Goal: Task Accomplishment & Management: Manage account settings

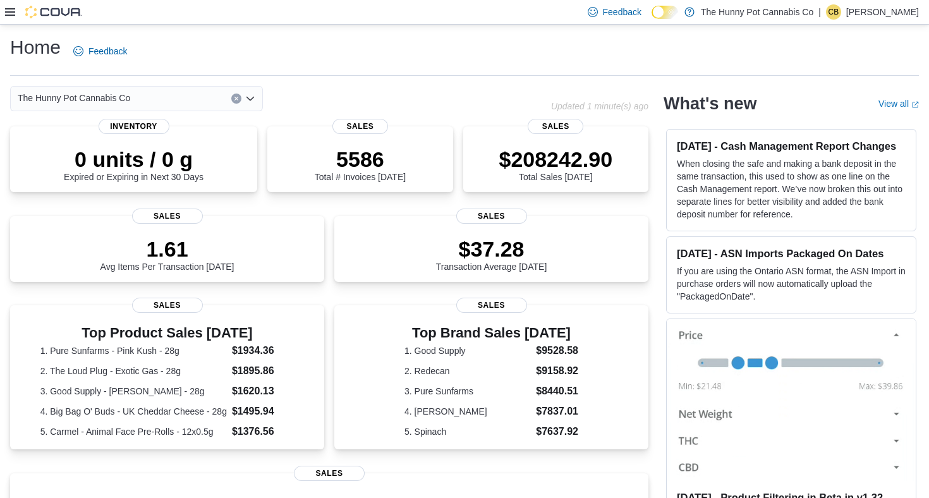
click at [7, 12] on icon at bounding box center [10, 12] width 10 height 8
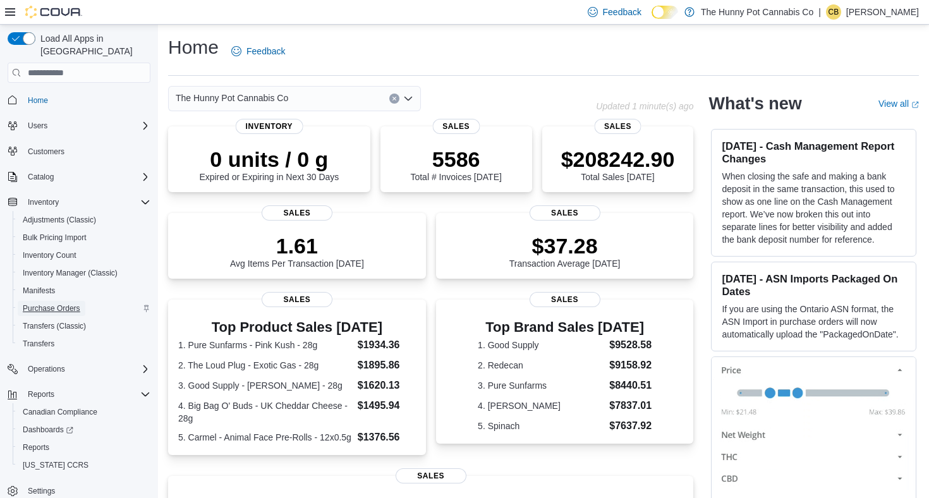
click at [54, 303] on span "Purchase Orders" at bounding box center [52, 308] width 58 height 10
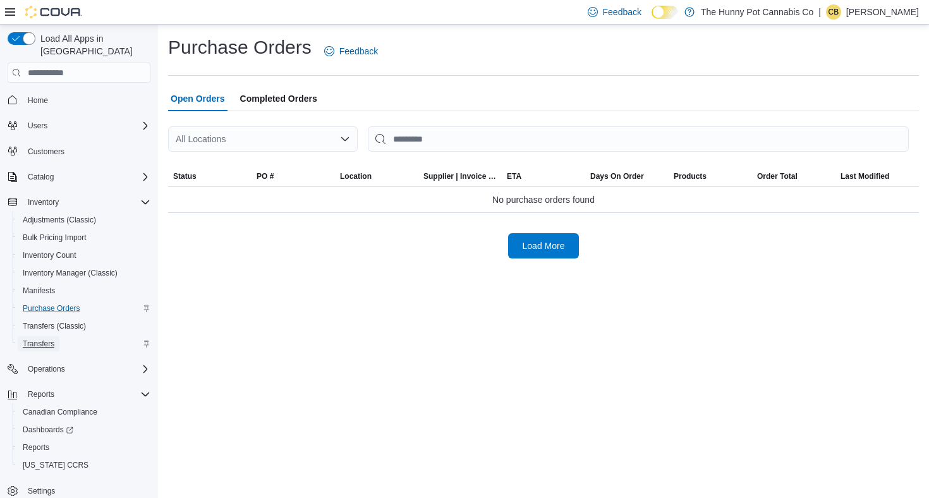
click at [48, 339] on span "Transfers" at bounding box center [39, 344] width 32 height 10
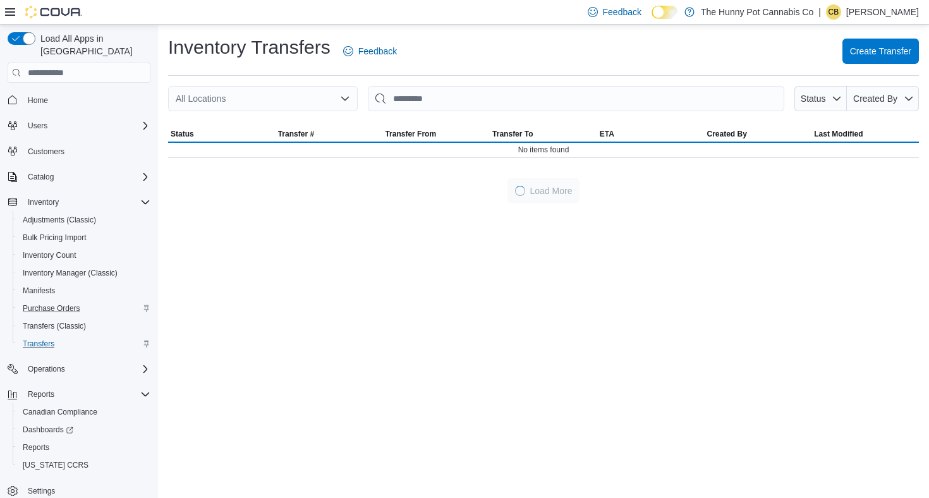
click at [12, 6] on div at bounding box center [43, 12] width 77 height 13
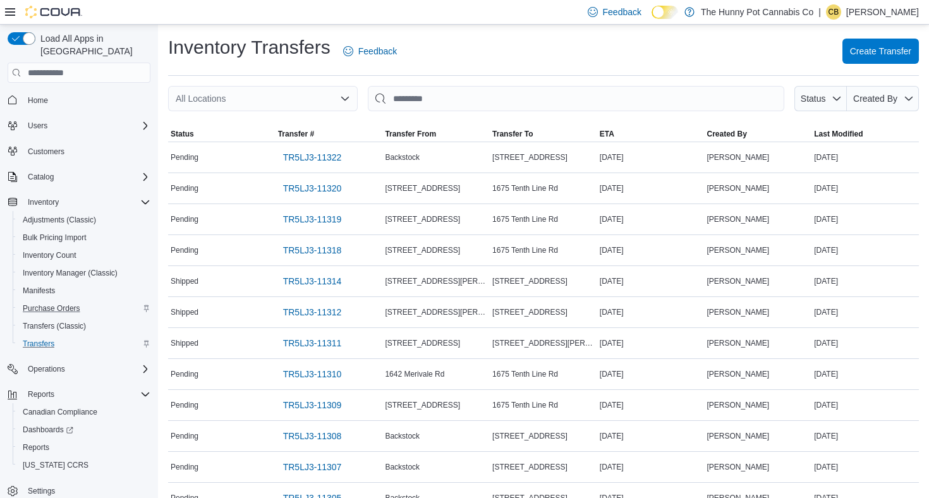
click at [6, 8] on icon at bounding box center [10, 12] width 10 height 10
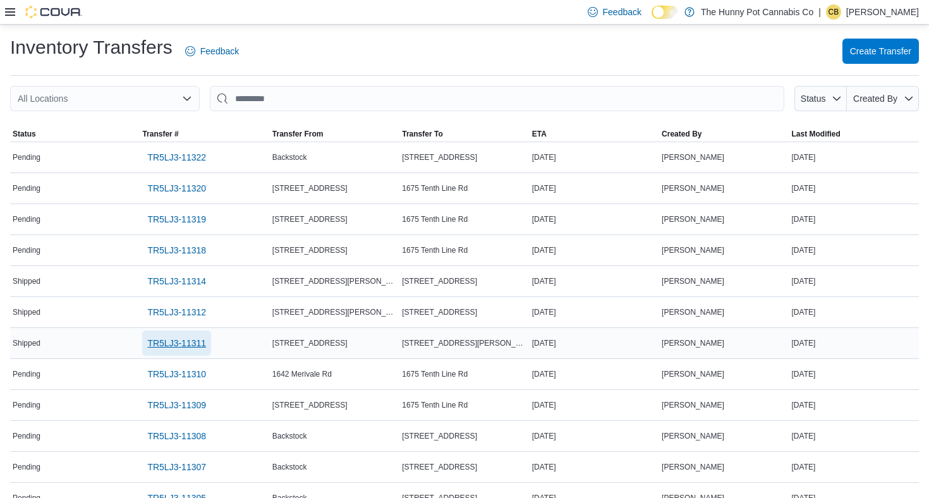
click at [180, 341] on span "TR5LJ3-11311" at bounding box center [176, 343] width 59 height 13
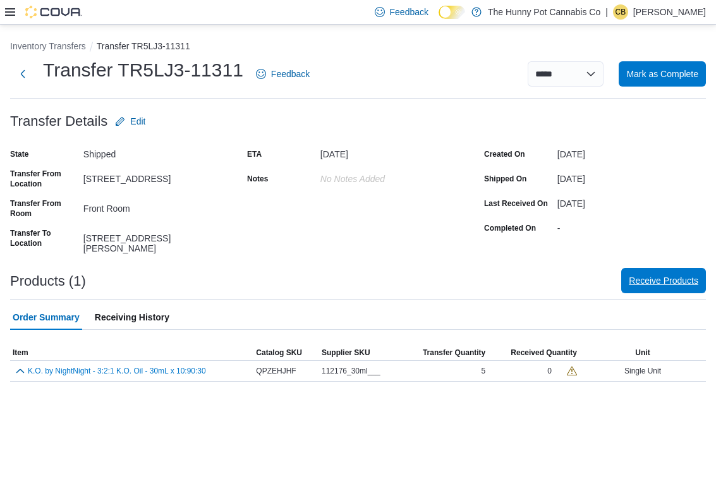
click at [671, 276] on span "Receive Products" at bounding box center [664, 280] width 70 height 13
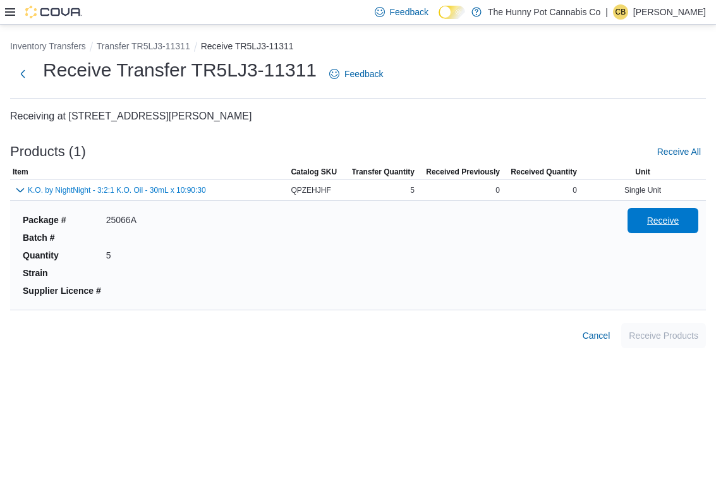
click at [663, 227] on span "Receive" at bounding box center [663, 220] width 56 height 25
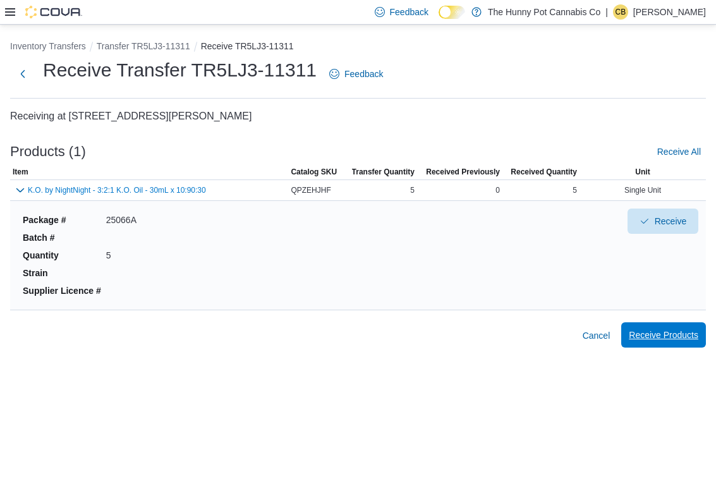
click at [658, 338] on span "Receive Products" at bounding box center [664, 335] width 70 height 13
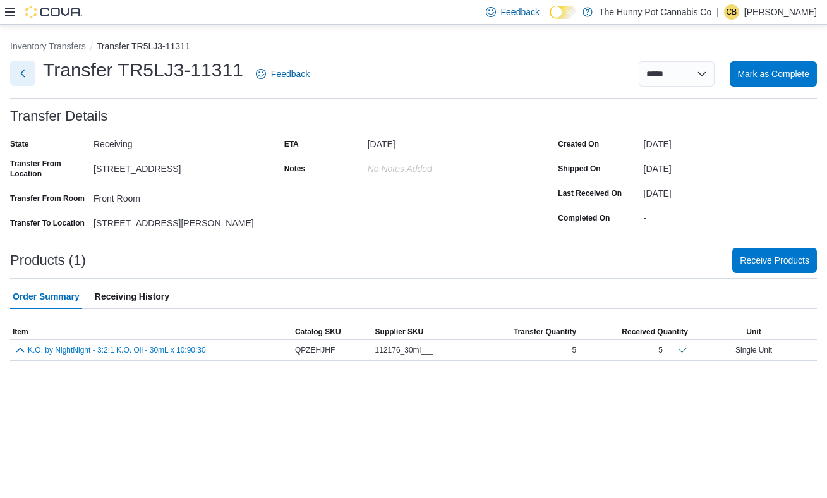
click at [23, 68] on button "Next" at bounding box center [22, 73] width 25 height 25
